Goal: Check status: Check status

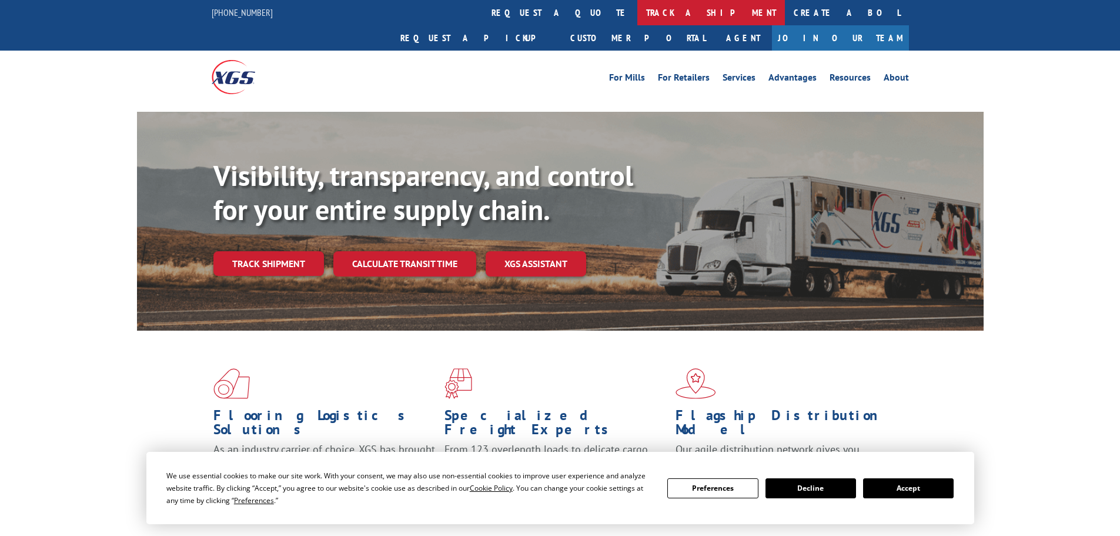
click at [637, 7] on link "track a shipment" at bounding box center [711, 12] width 148 height 25
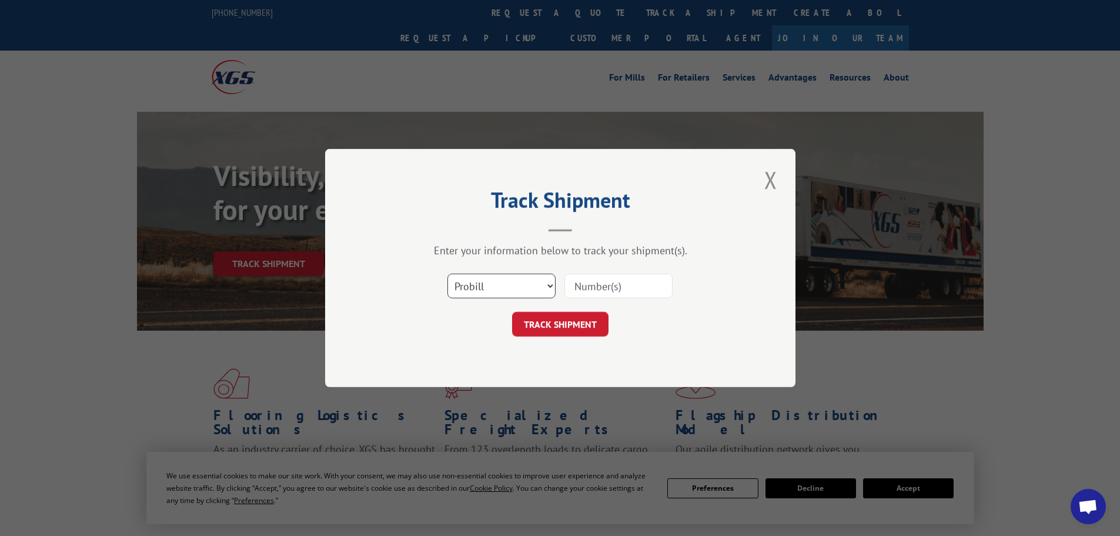
click at [523, 294] on select "Select category... Probill BOL PO" at bounding box center [502, 285] width 108 height 25
select select "po"
click at [448, 273] on select "Select category... Probill BOL PO" at bounding box center [502, 285] width 108 height 25
click at [586, 281] on input at bounding box center [619, 285] width 108 height 25
paste input "05548065"
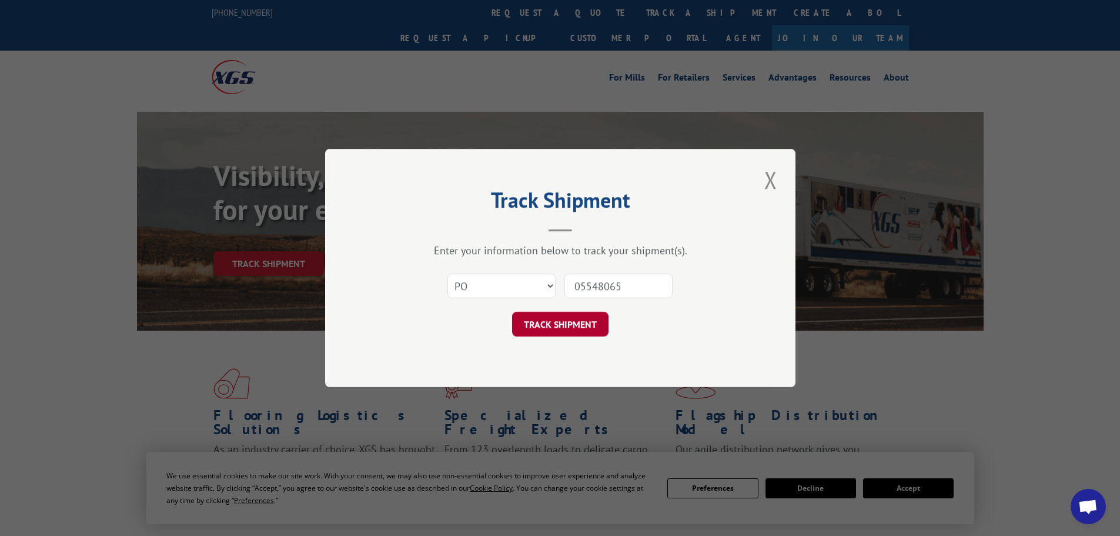
type input "05548065"
click at [548, 323] on button "TRACK SHIPMENT" at bounding box center [560, 324] width 96 height 25
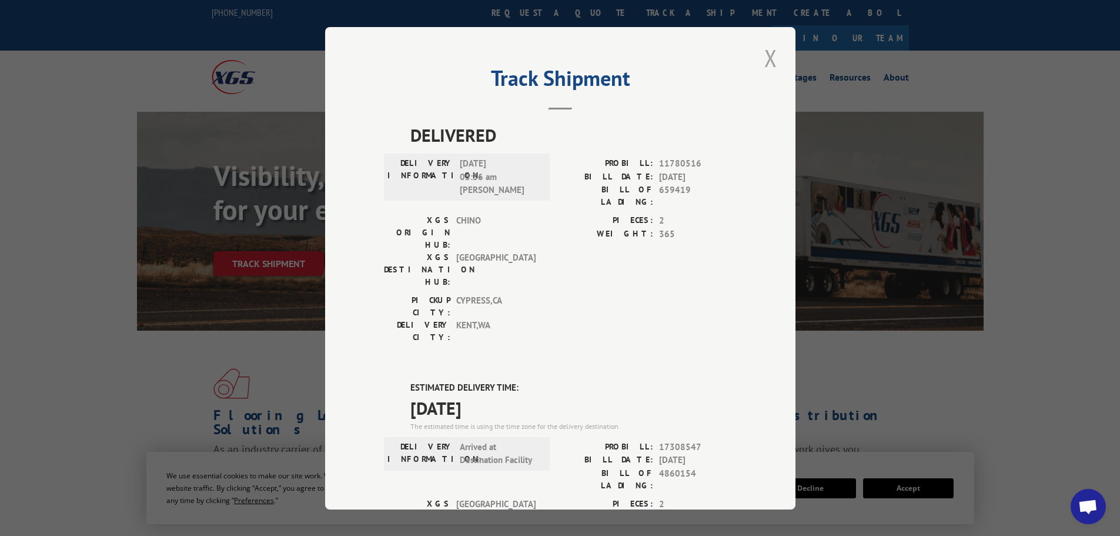
click at [768, 63] on button "Close modal" at bounding box center [771, 58] width 20 height 32
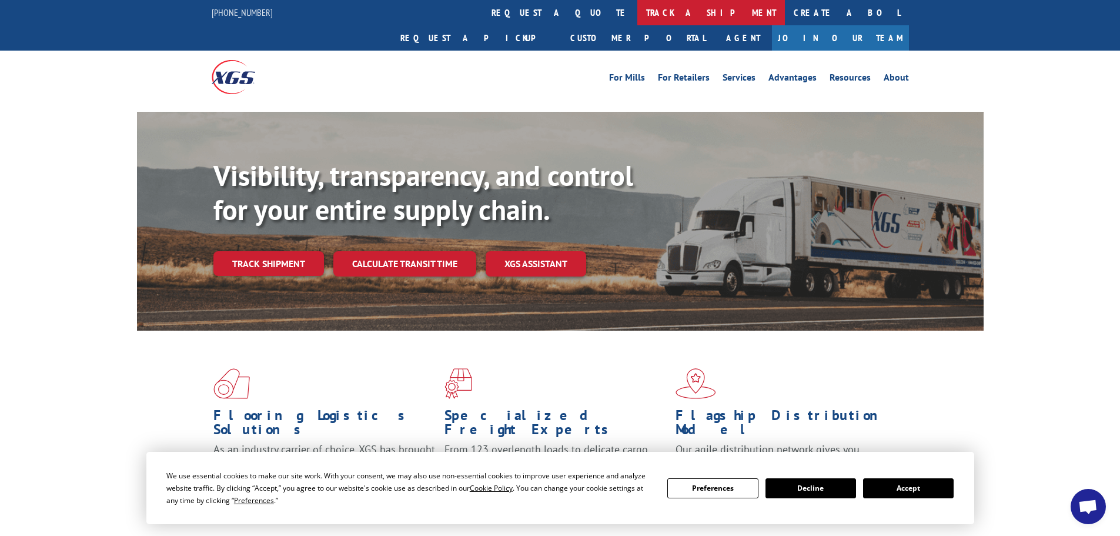
click at [637, 20] on link "track a shipment" at bounding box center [711, 12] width 148 height 25
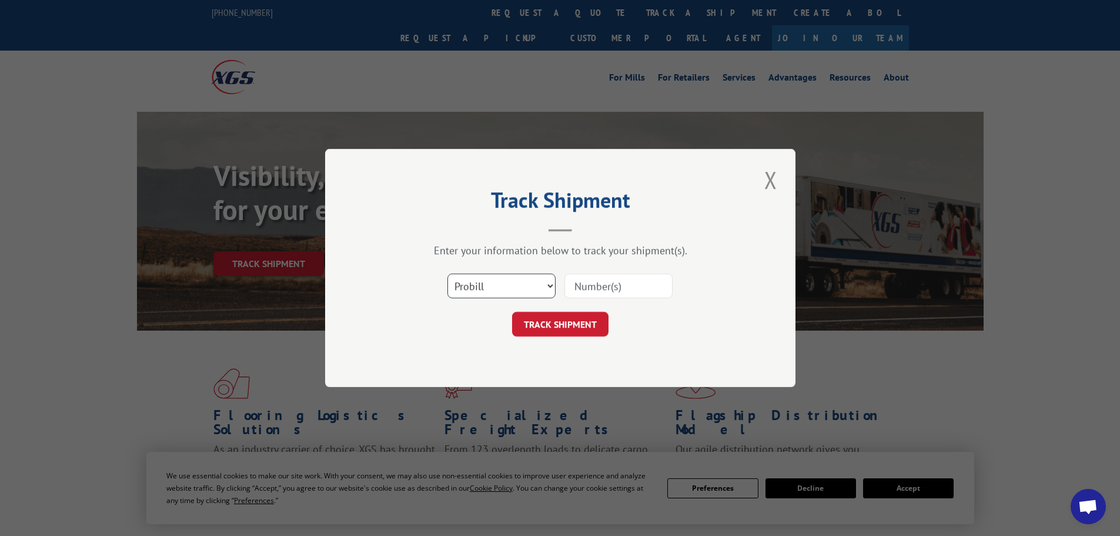
click at [468, 289] on select "Select category... Probill BOL PO" at bounding box center [502, 285] width 108 height 25
select select "po"
click at [448, 273] on select "Select category... Probill BOL PO" at bounding box center [502, 285] width 108 height 25
click at [589, 285] on input at bounding box center [619, 285] width 108 height 25
paste input "05548324"
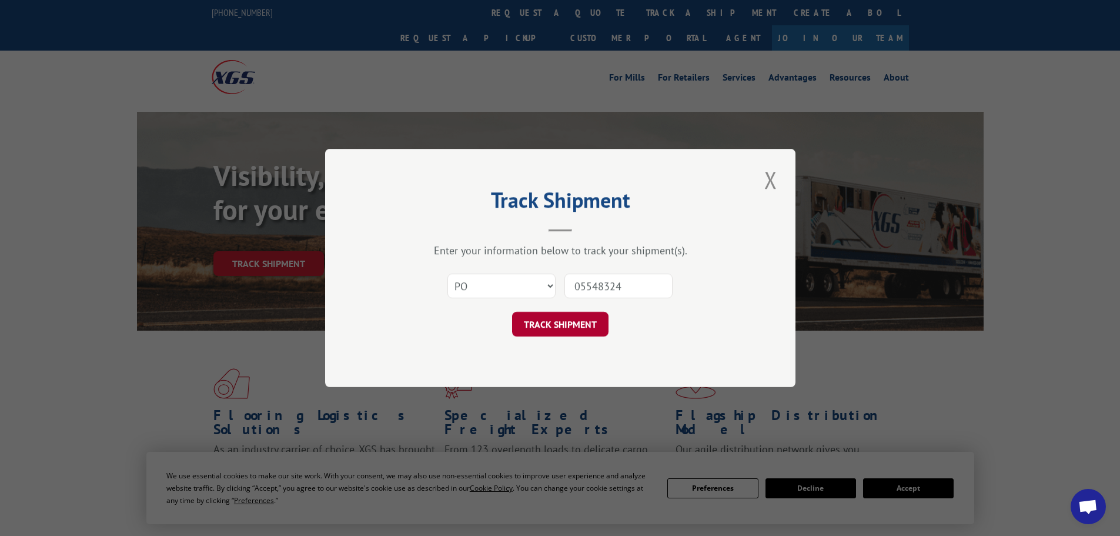
type input "05548324"
click at [570, 322] on button "TRACK SHIPMENT" at bounding box center [560, 324] width 96 height 25
